Goal: Navigation & Orientation: Understand site structure

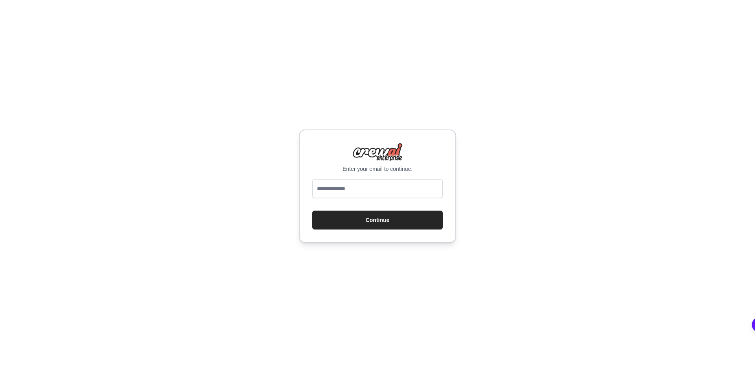
type input "**********"
click at [388, 225] on button "Continue" at bounding box center [377, 219] width 131 height 19
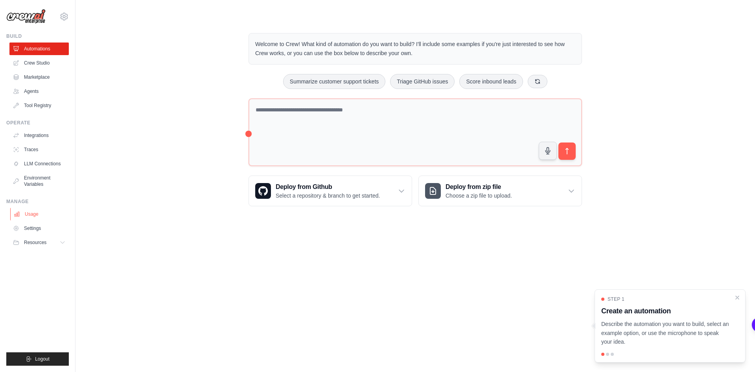
click at [33, 218] on link "Usage" at bounding box center [39, 214] width 59 height 13
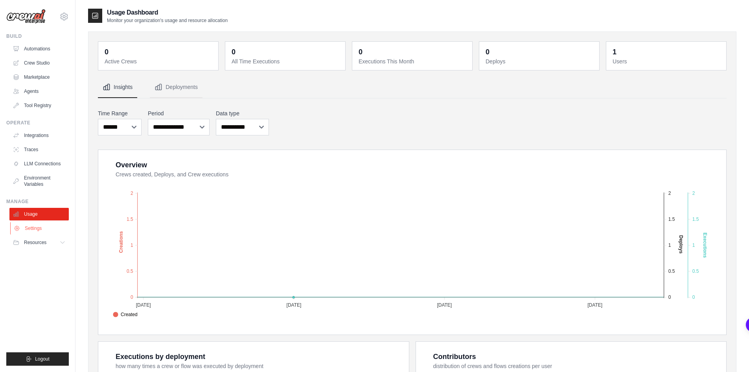
click at [40, 229] on link "Settings" at bounding box center [39, 228] width 59 height 13
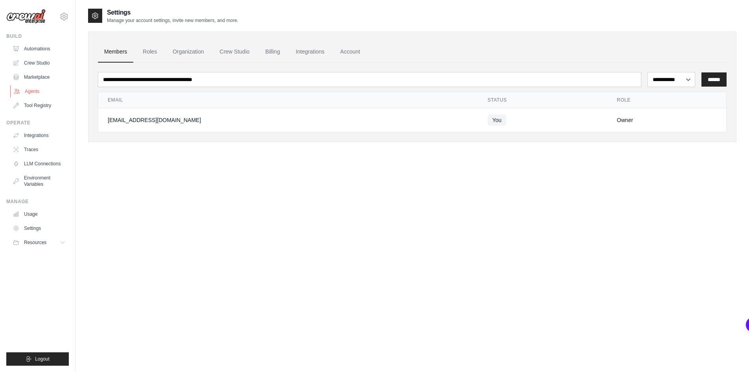
click at [31, 88] on link "Agents" at bounding box center [39, 91] width 59 height 13
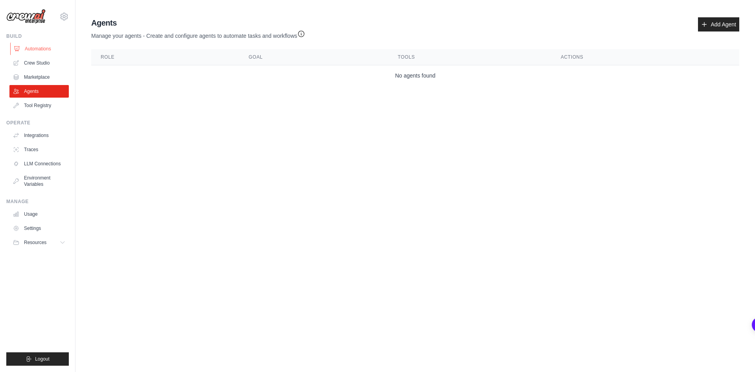
click at [40, 45] on link "Automations" at bounding box center [39, 48] width 59 height 13
